Goal: Information Seeking & Learning: Learn about a topic

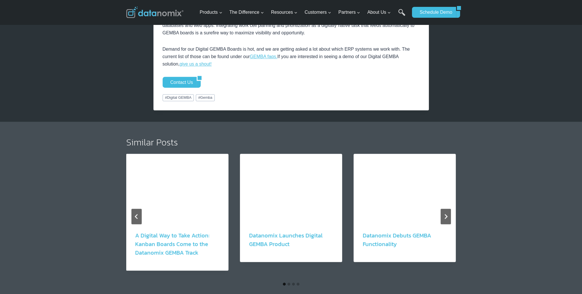
scroll to position [1087, 0]
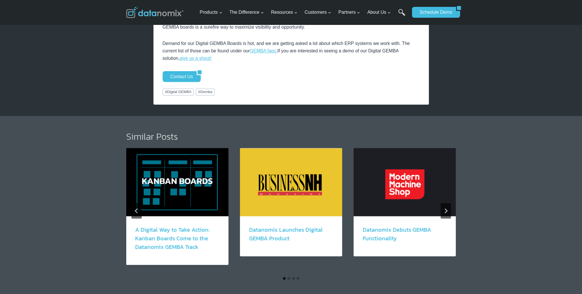
click at [155, 229] on link "A Digital Way to Take Action: Kanban Boards Come to the Datanomix GEMBA Track" at bounding box center [172, 238] width 74 height 26
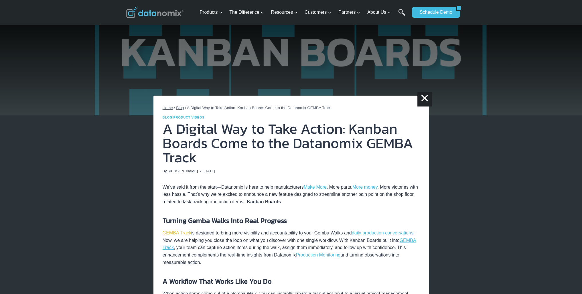
click at [176, 234] on link "GEMBA Track" at bounding box center [177, 232] width 29 height 5
